Goal: Task Accomplishment & Management: Use online tool/utility

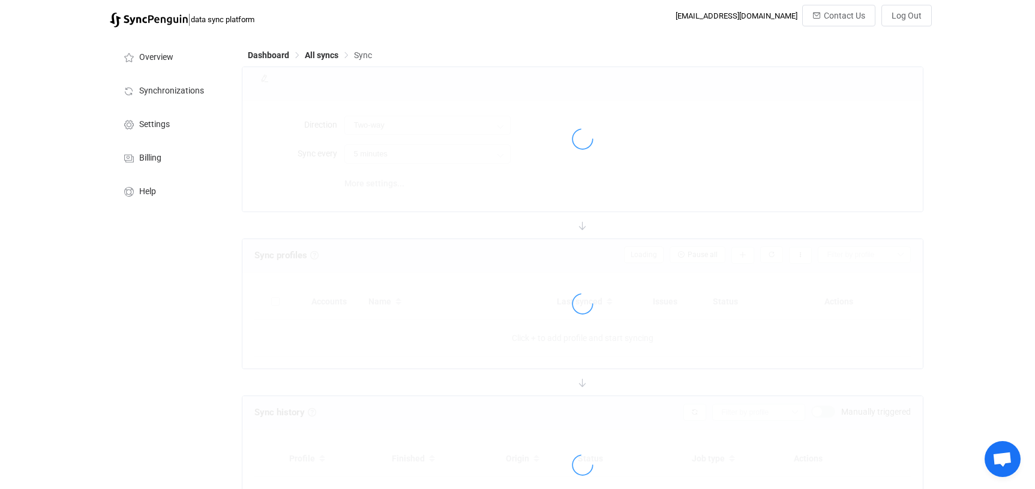
type input "10 minutes"
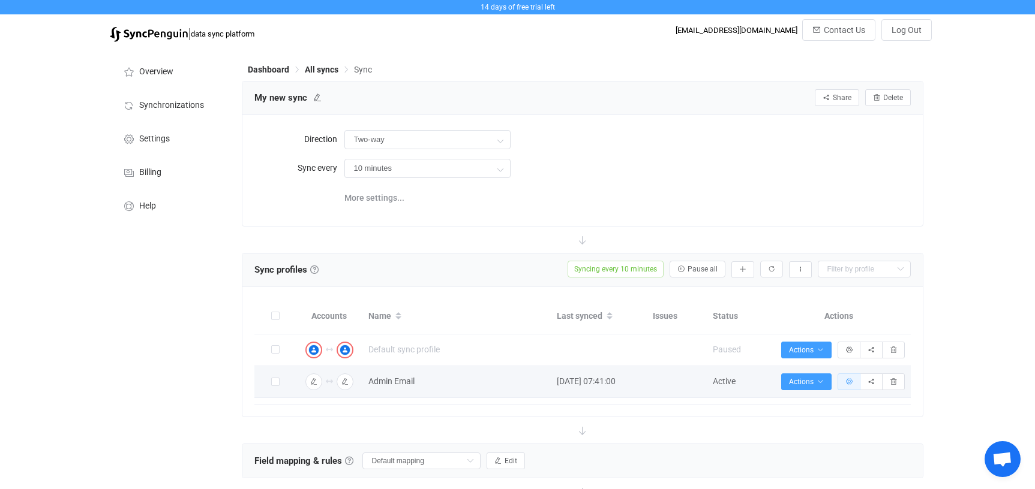
click at [846, 379] on icon "button" at bounding box center [848, 381] width 7 height 7
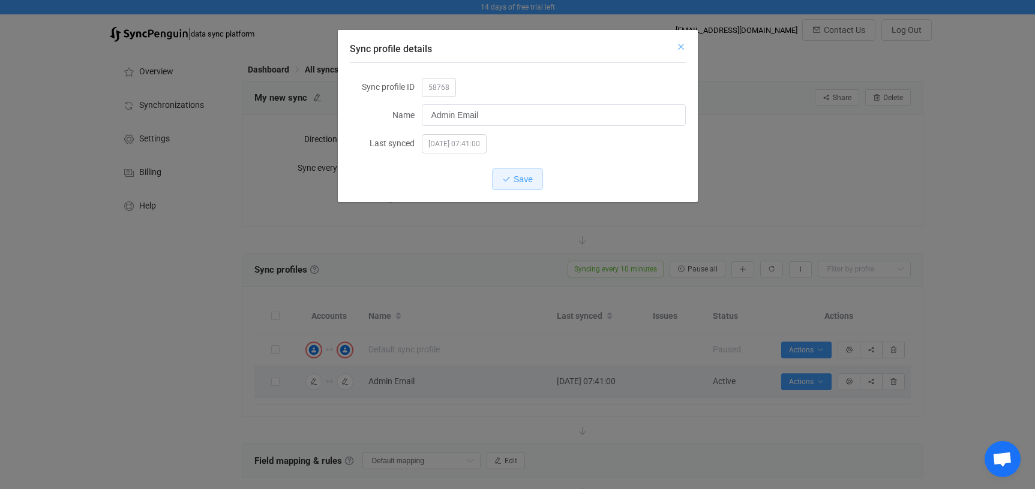
click at [683, 44] on icon "Close" at bounding box center [681, 47] width 10 height 10
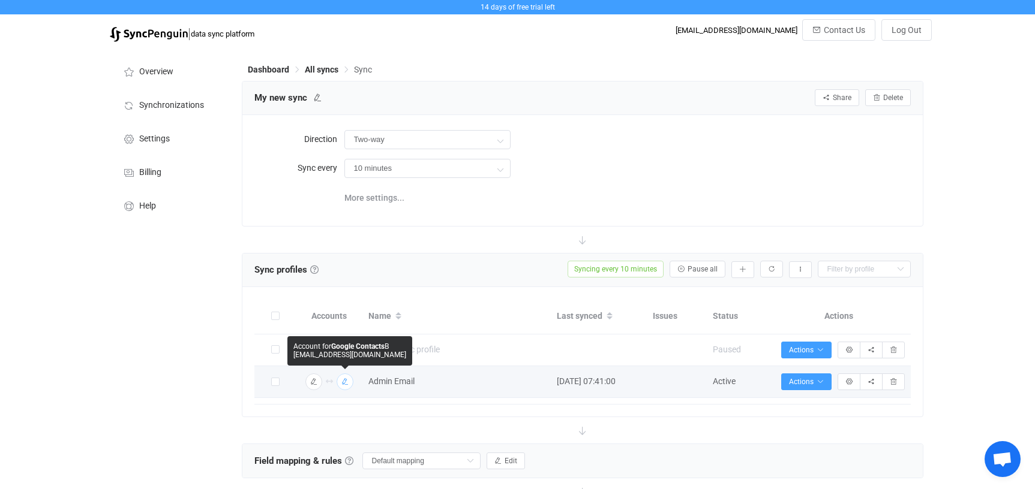
click at [347, 381] on icon "button" at bounding box center [344, 381] width 7 height 7
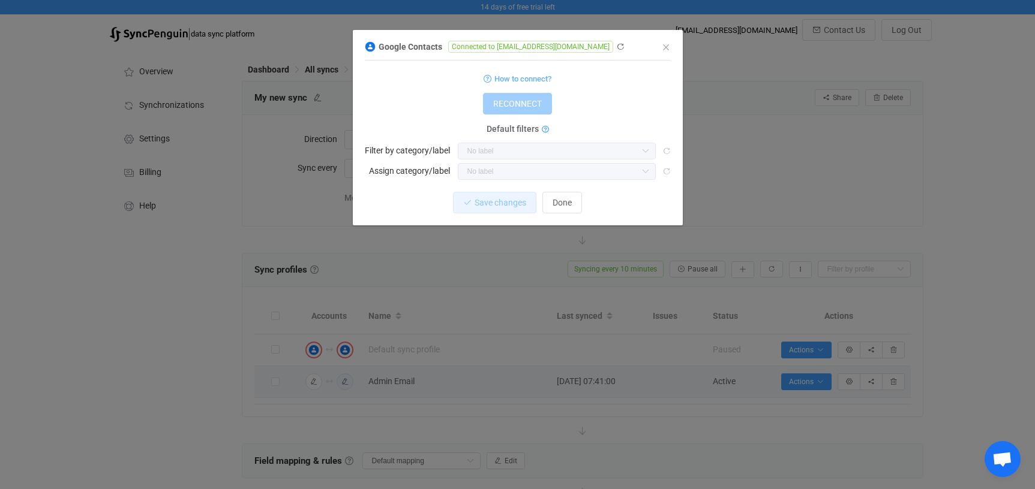
click at [545, 129] on icon "dialog" at bounding box center [545, 130] width 7 height 7
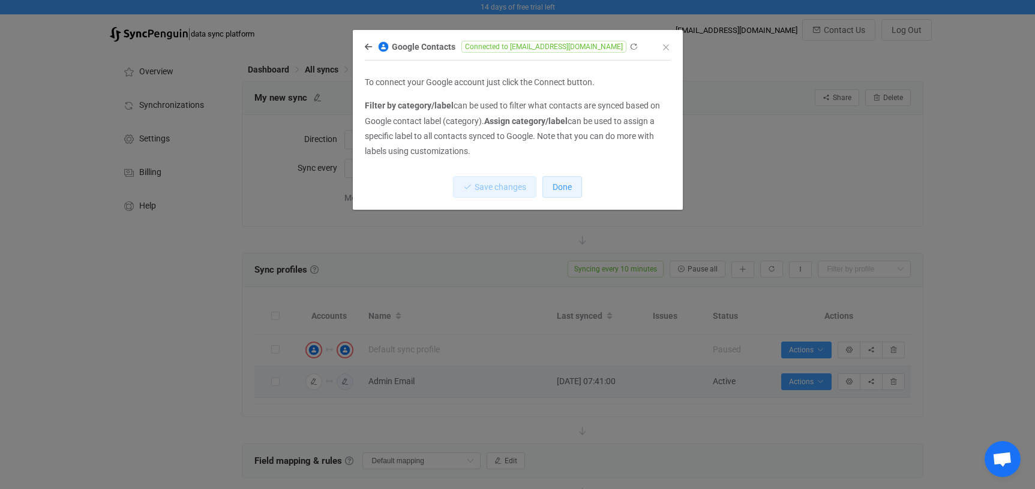
click at [567, 179] on button "Done" at bounding box center [562, 187] width 40 height 22
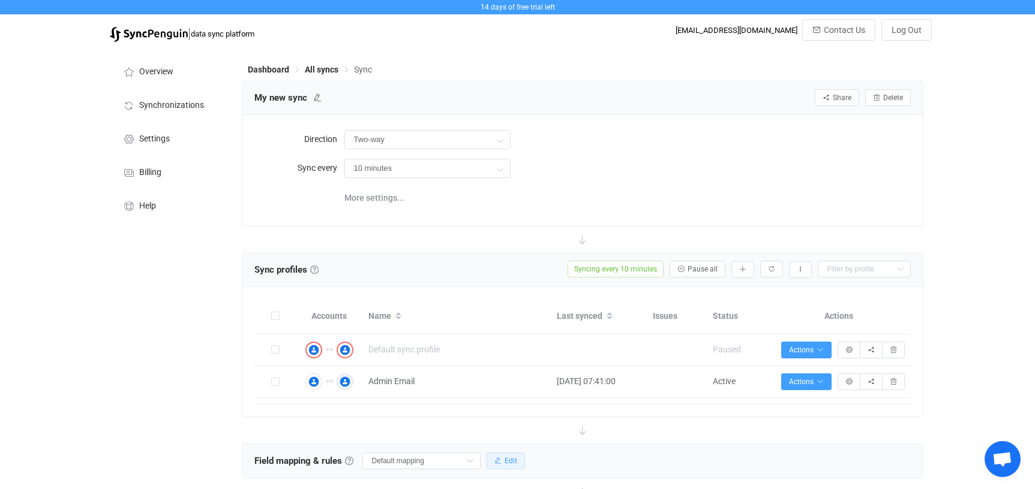
click at [504, 457] on span "Edit" at bounding box center [510, 461] width 13 height 8
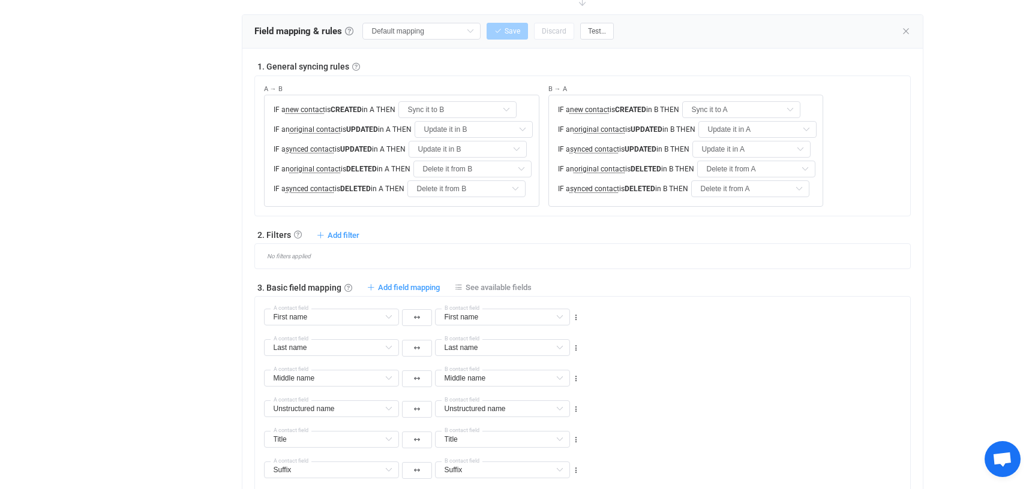
scroll to position [429, 0]
click at [764, 109] on input "Sync it to A" at bounding box center [741, 110] width 118 height 17
click at [738, 161] on li "Sync it to A" at bounding box center [736, 159] width 111 height 20
click at [798, 127] on icon at bounding box center [805, 130] width 15 height 17
click at [759, 178] on li "Update it in A" at bounding box center [755, 179] width 118 height 20
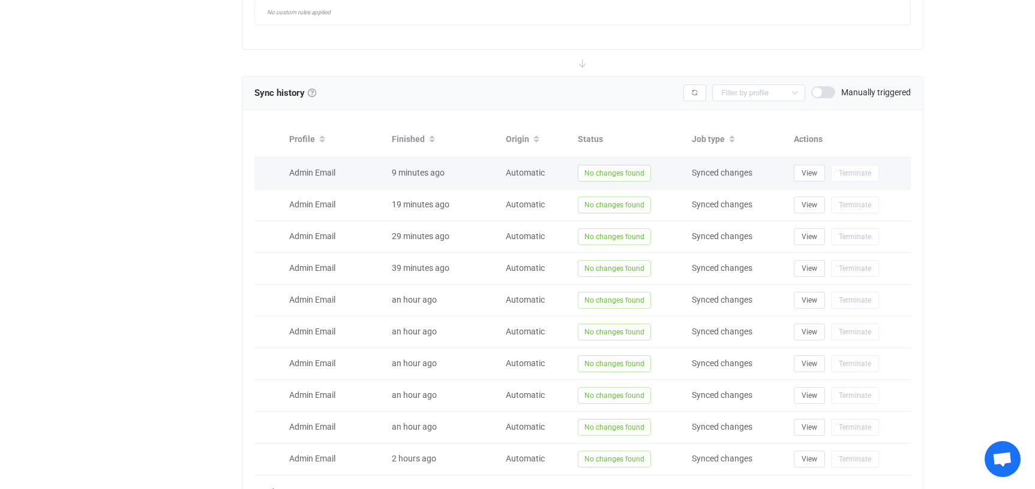
scroll to position [1315, 0]
